Goal: Task Accomplishment & Management: Use online tool/utility

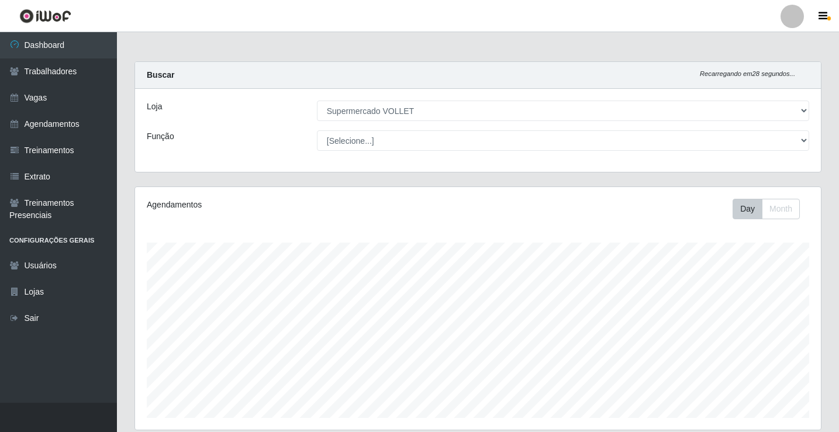
select select "72"
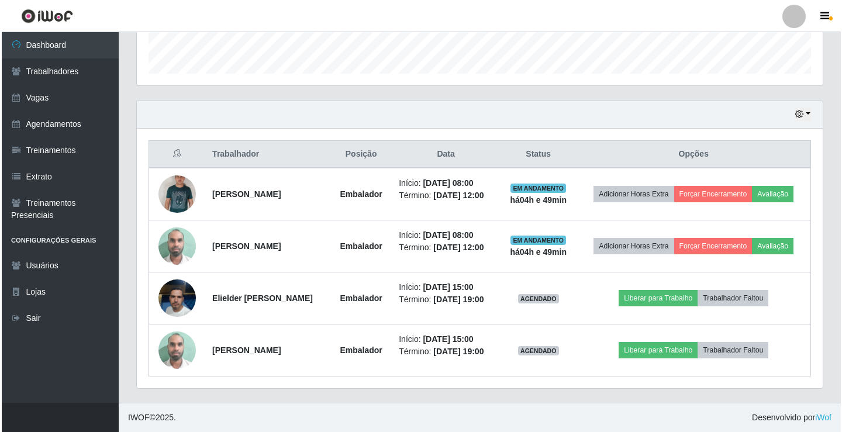
scroll to position [243, 686]
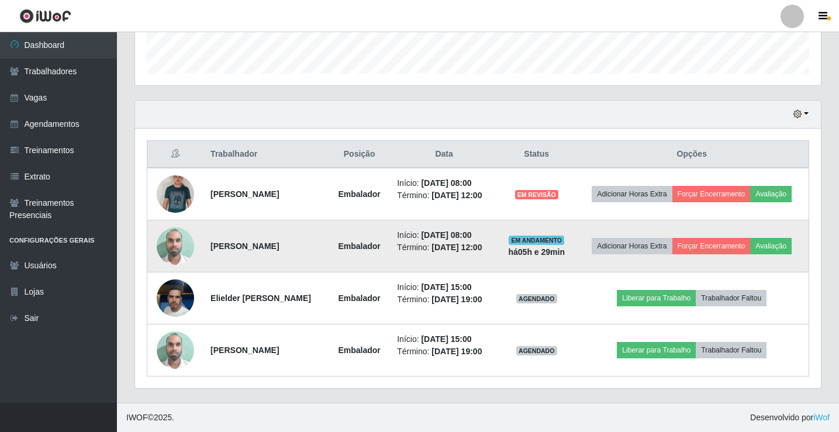
click at [522, 260] on tr "[PERSON_NAME] Início: [DATE] 08:00 Término: [DATE] 12:00 EM ANDAMENTO há 05 h e…" at bounding box center [478, 247] width 662 height 52
click at [723, 246] on button "Forçar Encerramento" at bounding box center [712, 246] width 78 height 16
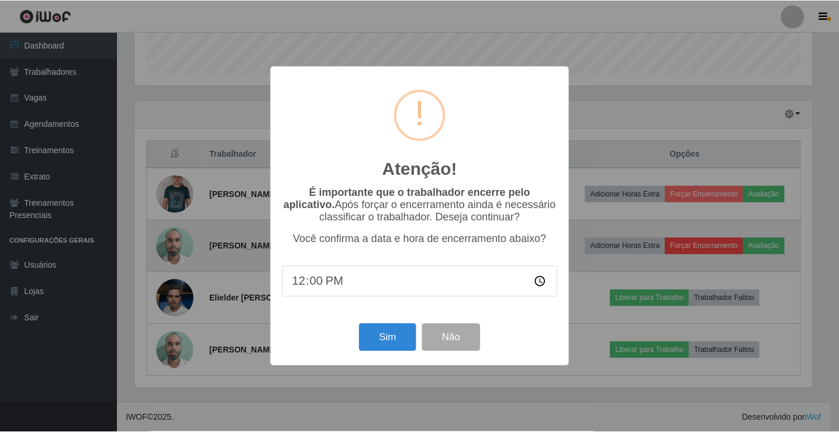
scroll to position [243, 680]
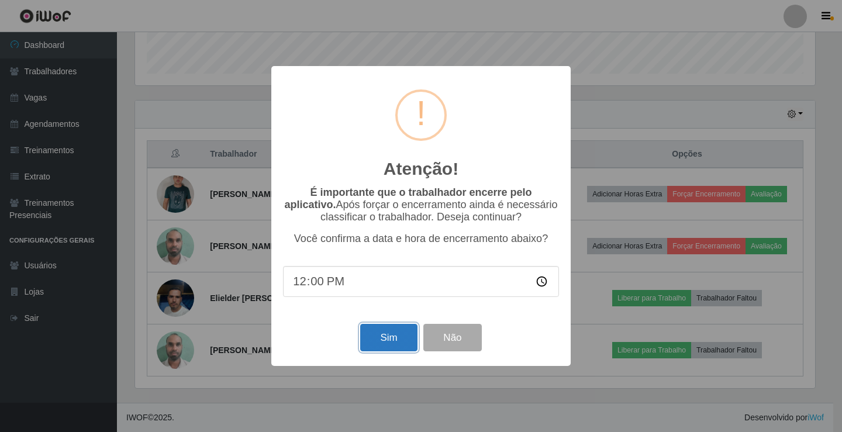
click at [387, 339] on button "Sim" at bounding box center [388, 337] width 57 height 27
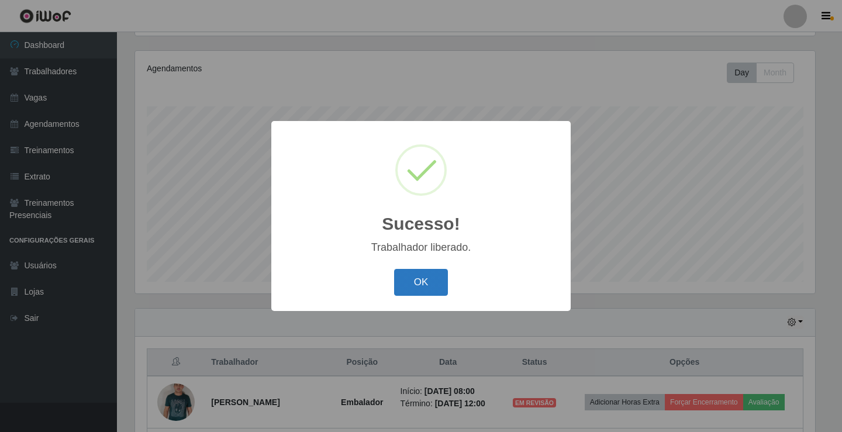
click at [422, 278] on button "OK" at bounding box center [421, 282] width 54 height 27
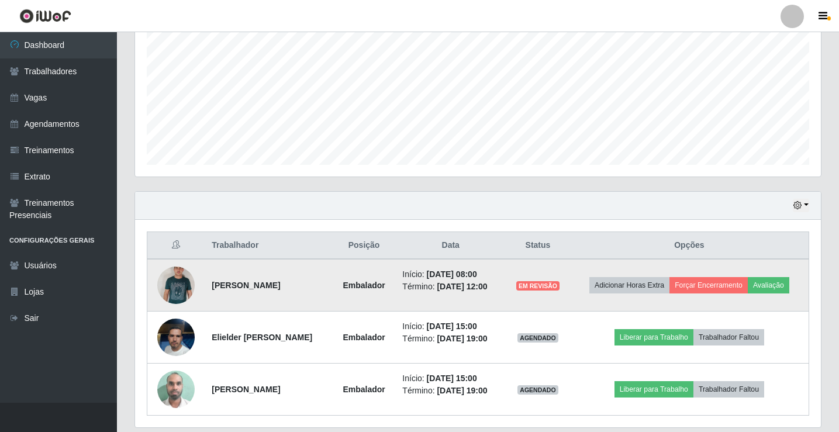
scroll to position [292, 0]
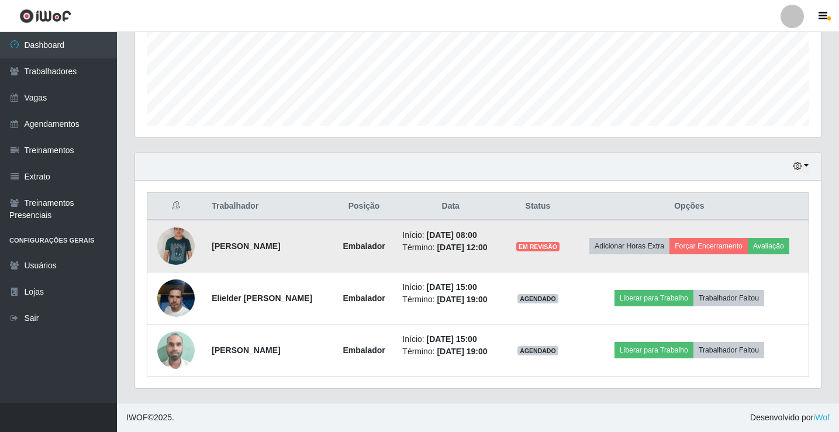
click at [471, 258] on td "Início: [DATE] 08:00 Término: [DATE] 12:00" at bounding box center [450, 246] width 111 height 53
click at [704, 242] on button "Forçar Encerramento" at bounding box center [709, 246] width 78 height 16
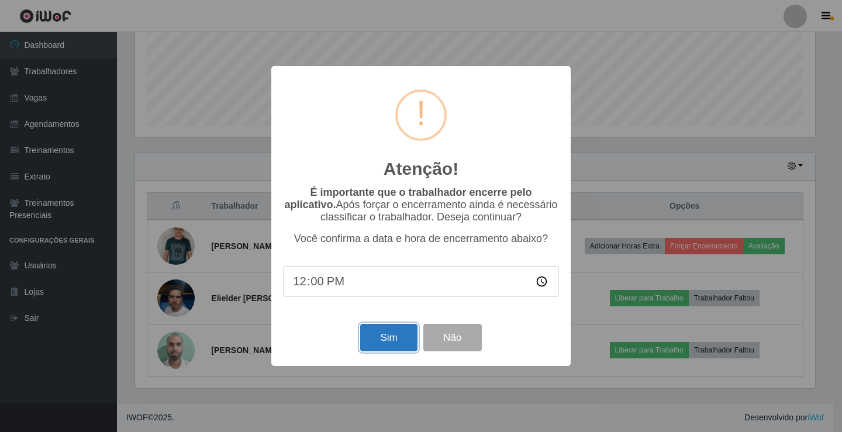
click at [393, 347] on button "Sim" at bounding box center [388, 337] width 57 height 27
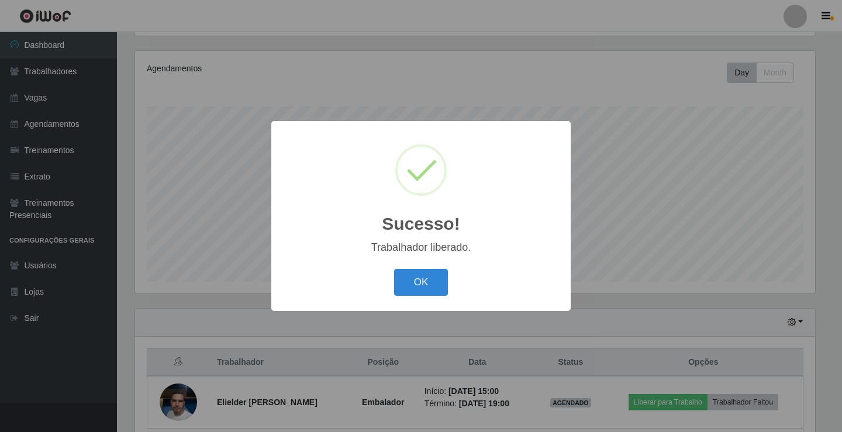
click at [405, 285] on button "OK" at bounding box center [421, 282] width 54 height 27
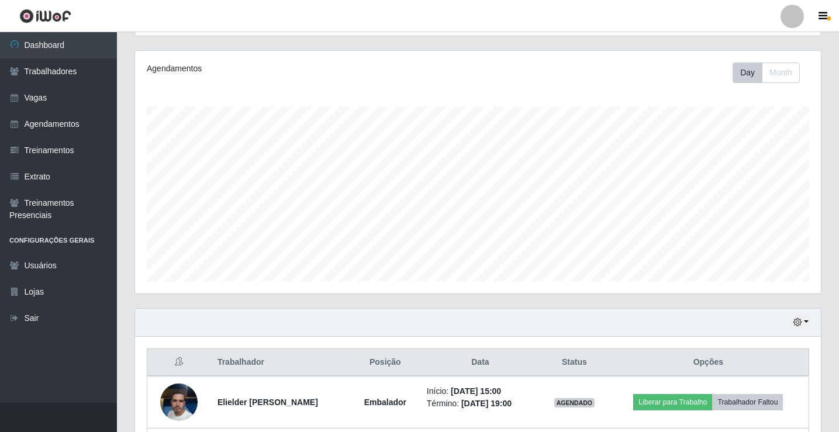
scroll to position [240, 0]
